Goal: Navigation & Orientation: Find specific page/section

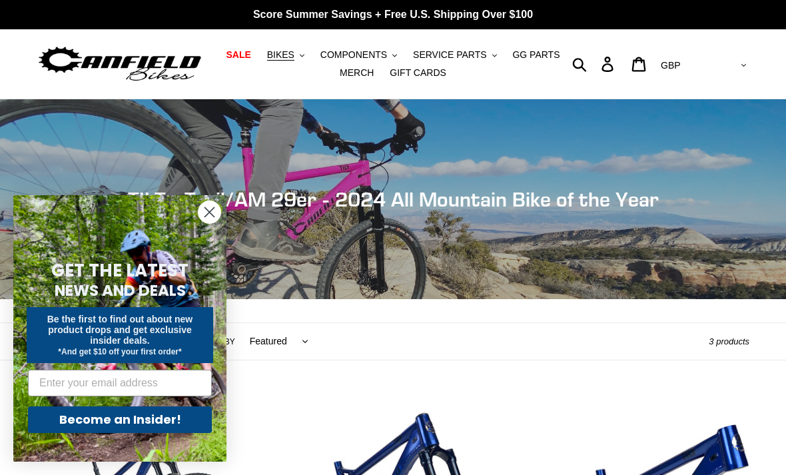
click at [237, 61] on link "SALE" at bounding box center [238, 55] width 38 height 18
click at [213, 223] on circle "Close dialog" at bounding box center [210, 212] width 22 height 22
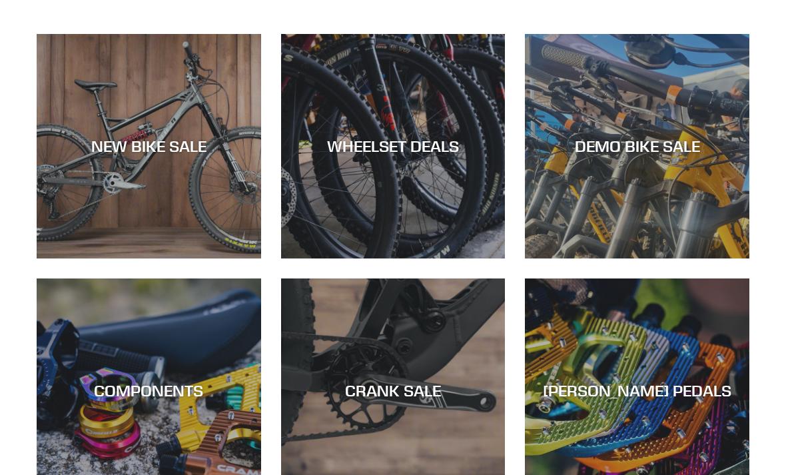
scroll to position [371, 0]
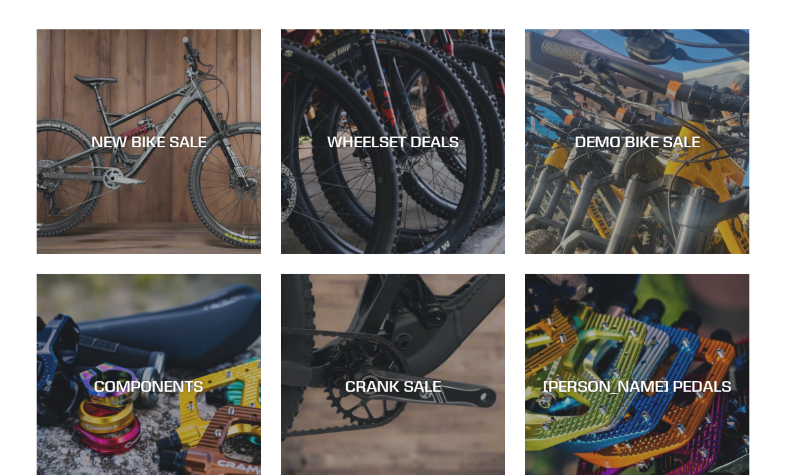
click at [705, 255] on div "DEMO BIKE SALE" at bounding box center [637, 255] width 225 height 0
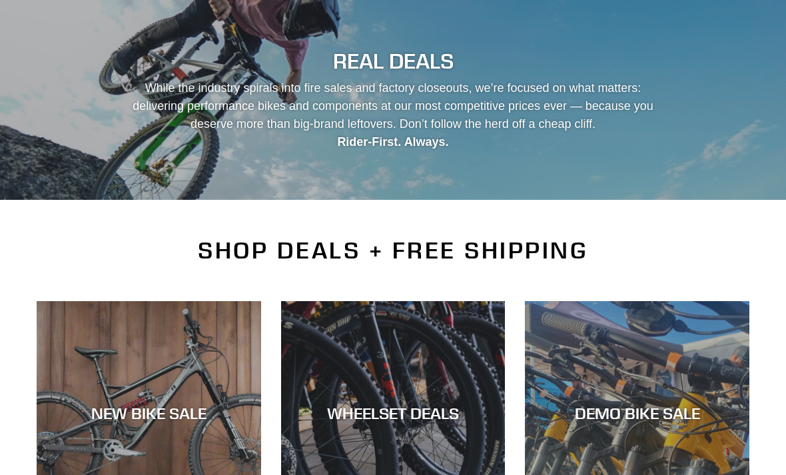
click at [147, 1] on div "REAL DEALS While the industry spirals into fire sales and factory closeouts, we…" at bounding box center [393, 100] width 786 height 200
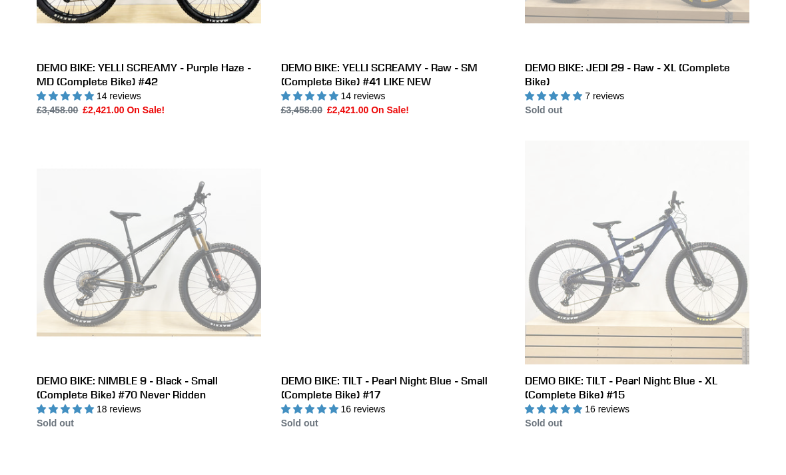
scroll to position [1093, 0]
